Goal: Check status: Check status

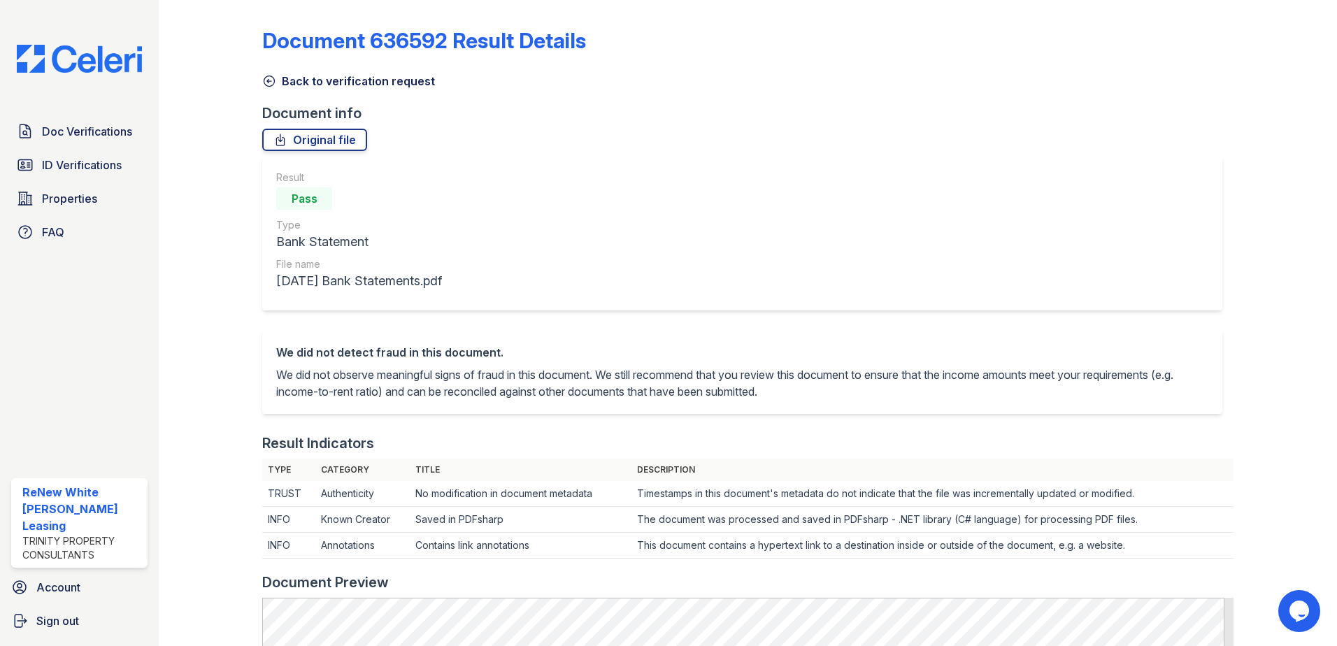
click at [589, 167] on div "Result Pass Type Bank Statement File name August 2025 Bank Statements.pdf" at bounding box center [742, 234] width 960 height 154
click at [118, 127] on span "Doc Verifications" at bounding box center [87, 131] width 90 height 17
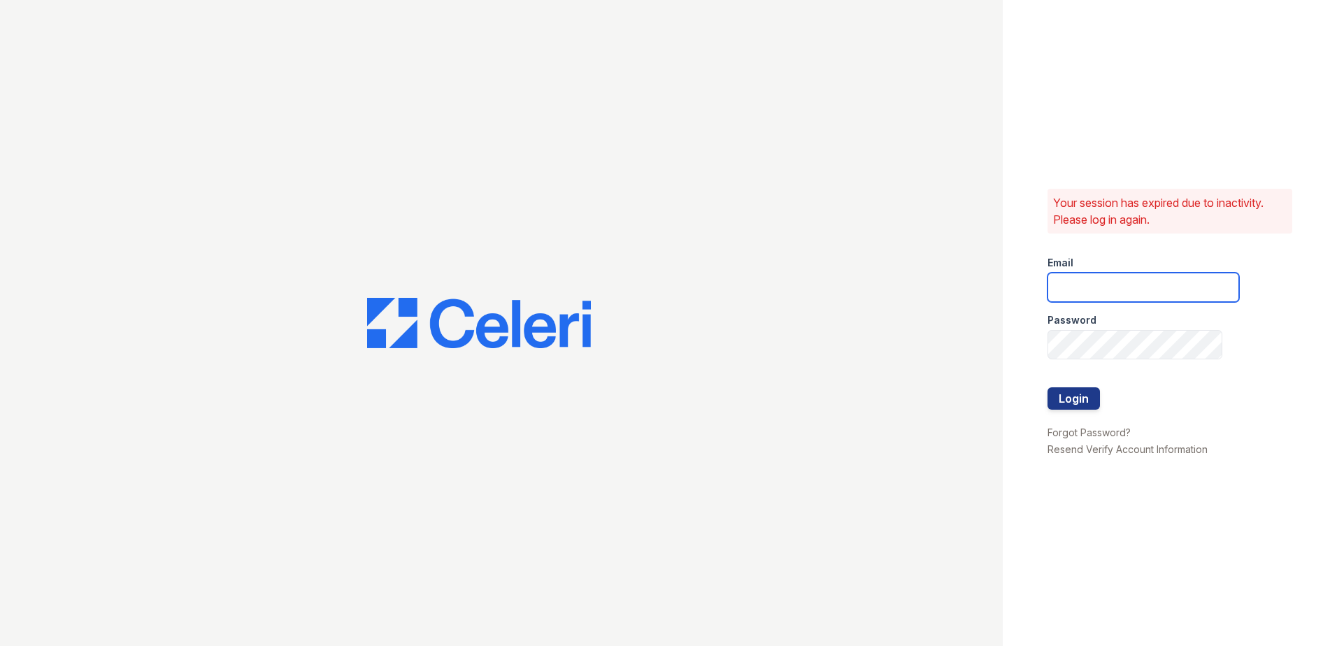
type input "renewwhitemarsh@trinity-pm.com"
click at [1091, 396] on button "Login" at bounding box center [1073, 398] width 52 height 22
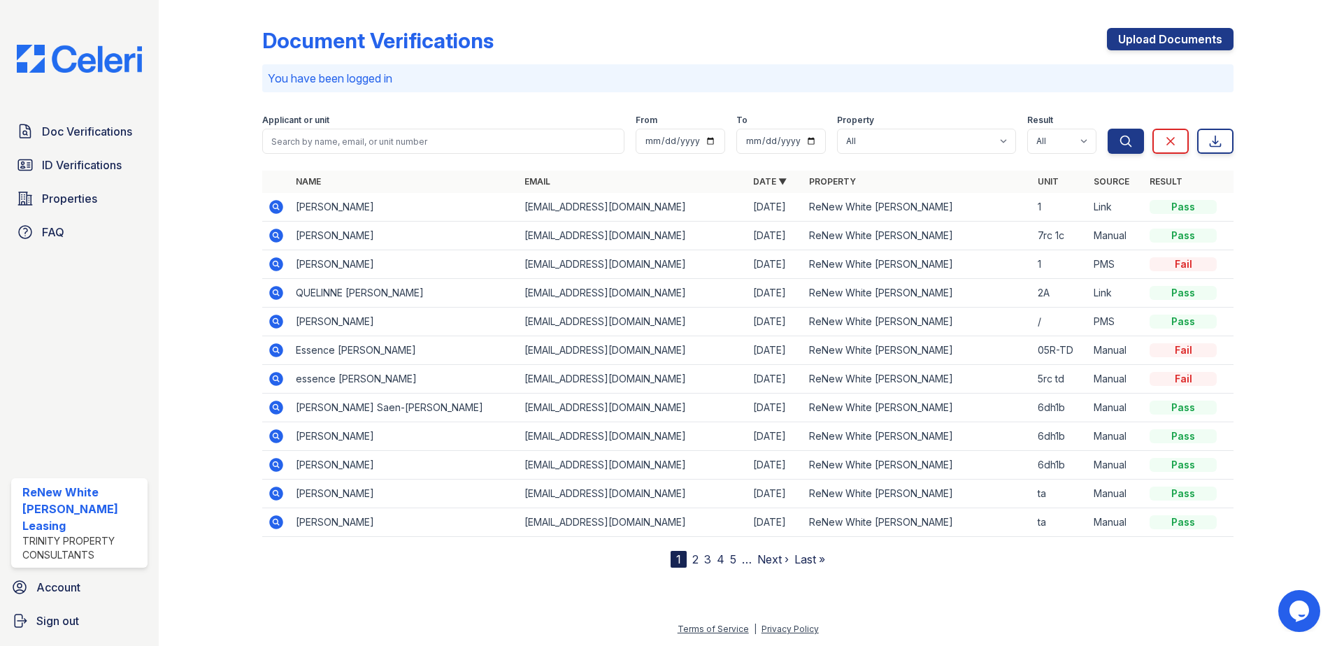
click at [275, 317] on icon at bounding box center [276, 322] width 14 height 14
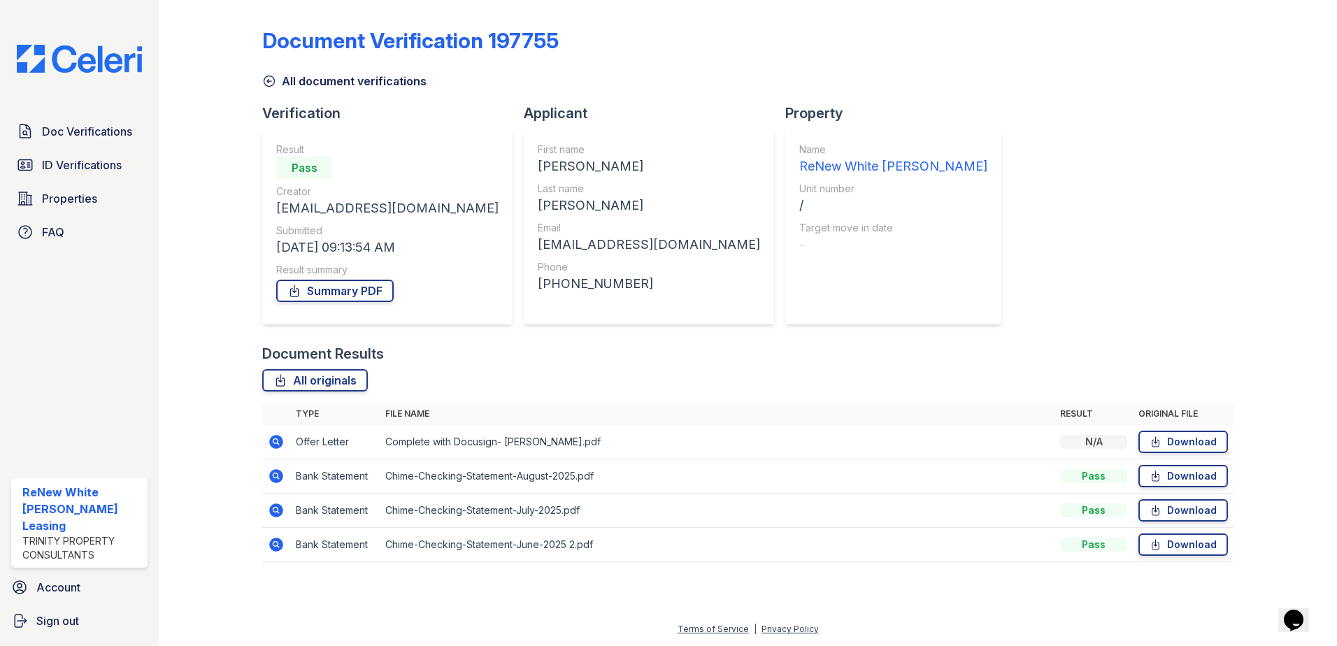
click at [278, 482] on icon at bounding box center [276, 476] width 14 height 14
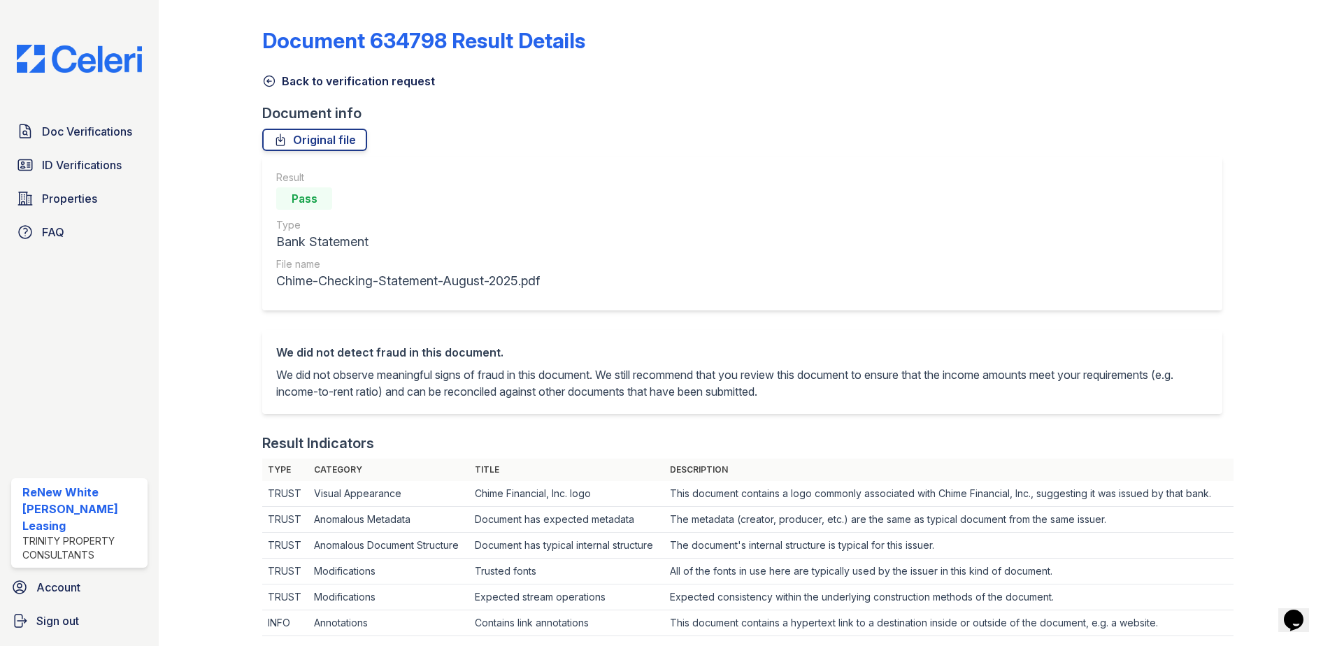
click at [361, 86] on link "Back to verification request" at bounding box center [348, 81] width 173 height 17
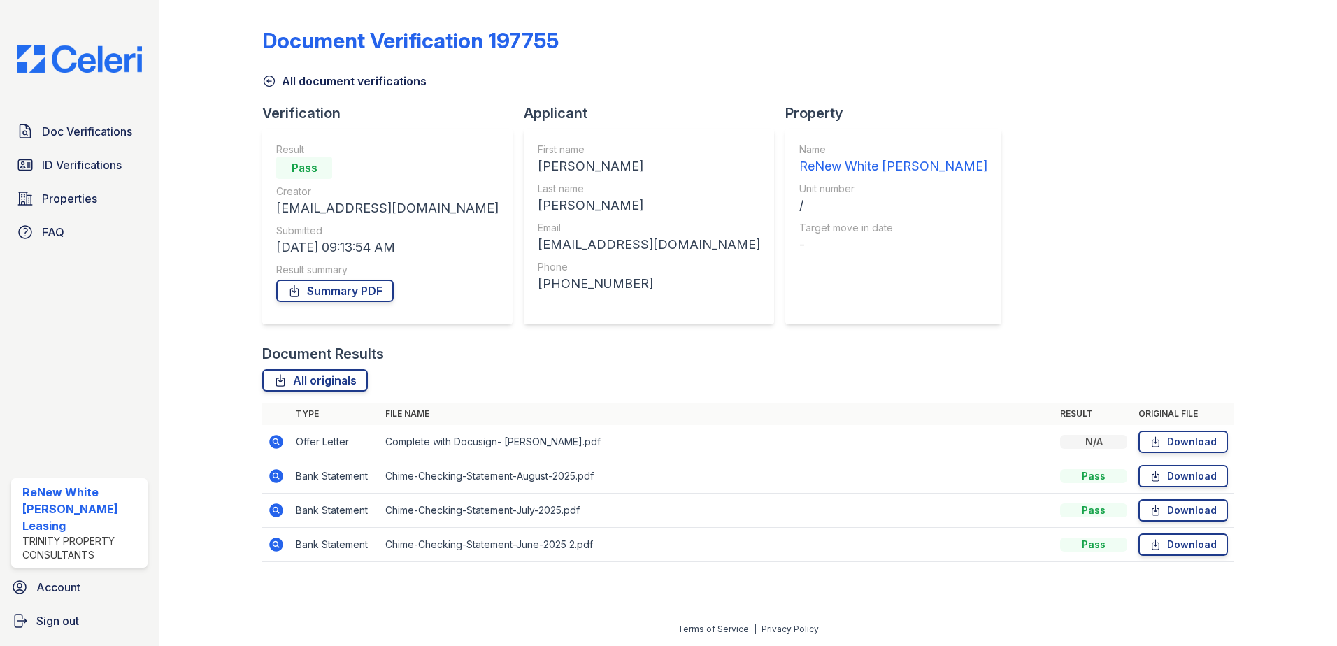
click at [223, 195] on div at bounding box center [221, 291] width 81 height 571
click at [210, 387] on div at bounding box center [221, 291] width 81 height 571
click at [227, 198] on div at bounding box center [221, 291] width 81 height 571
click at [270, 475] on icon at bounding box center [276, 476] width 14 height 14
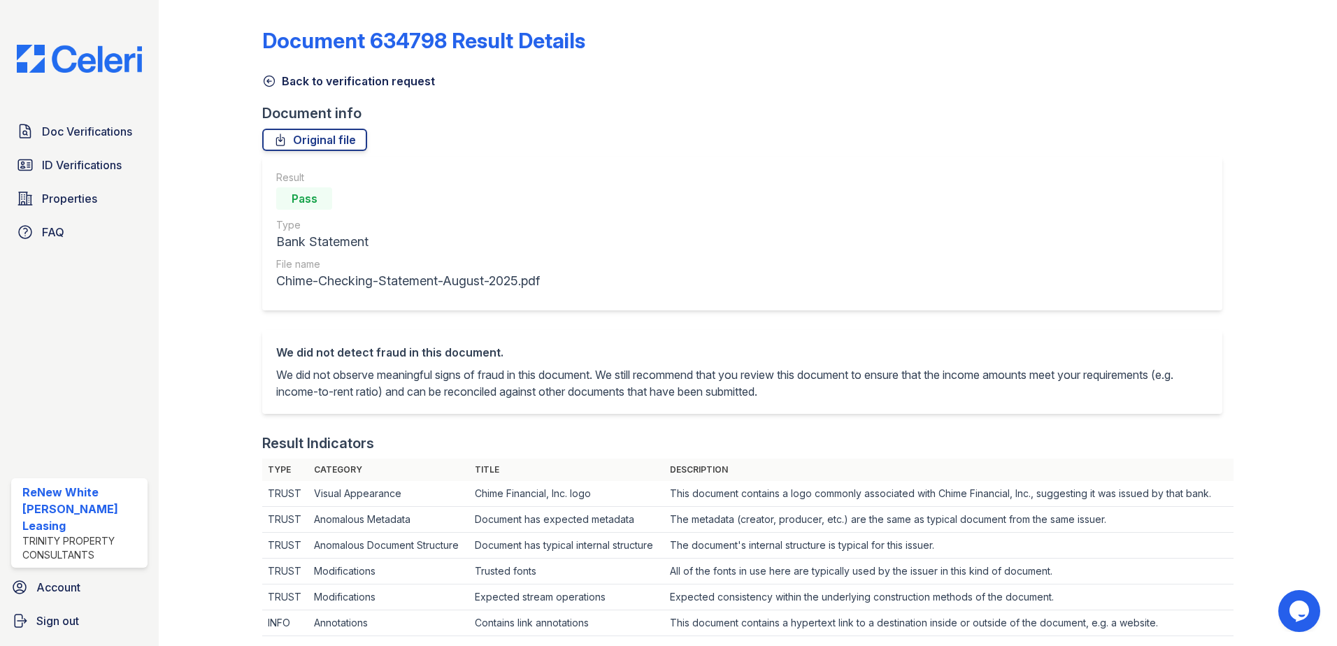
click at [304, 80] on link "Back to verification request" at bounding box center [348, 81] width 173 height 17
